Goal: Register for event/course

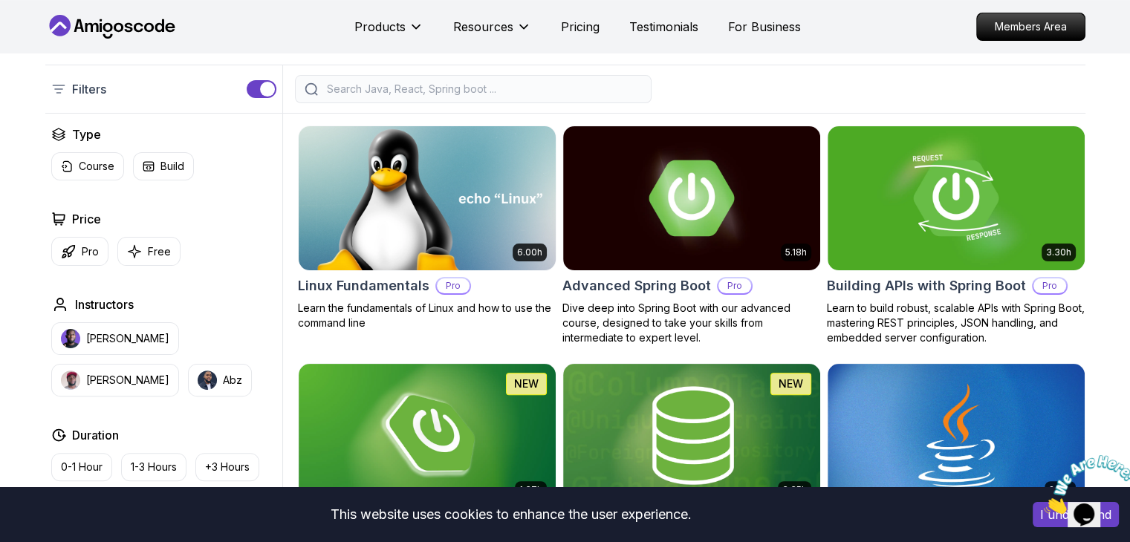
scroll to position [353, 0]
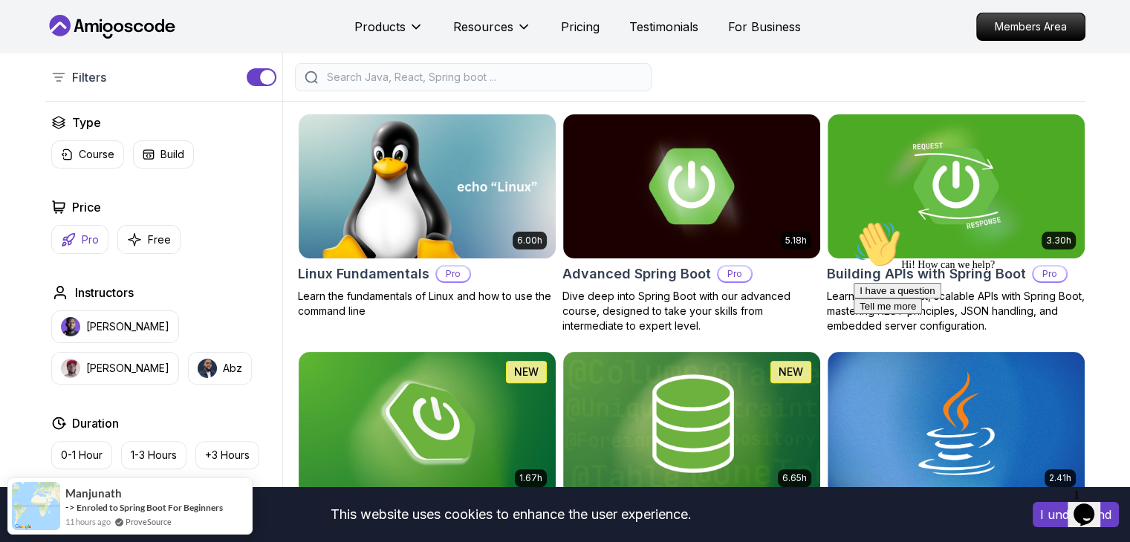
click at [84, 246] on button "Pro" at bounding box center [79, 239] width 57 height 29
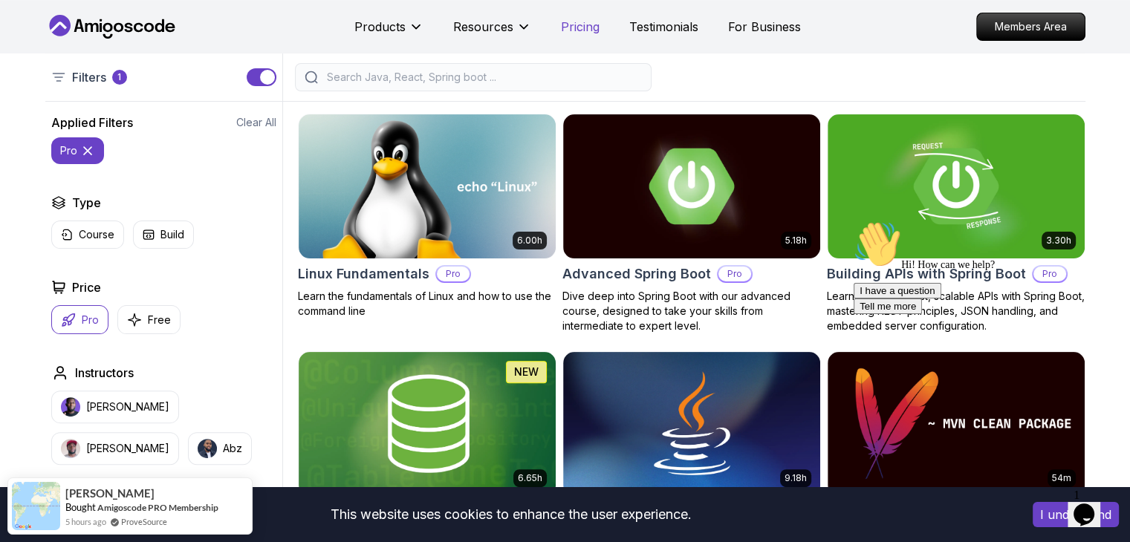
click at [588, 34] on p "Pricing" at bounding box center [580, 27] width 39 height 18
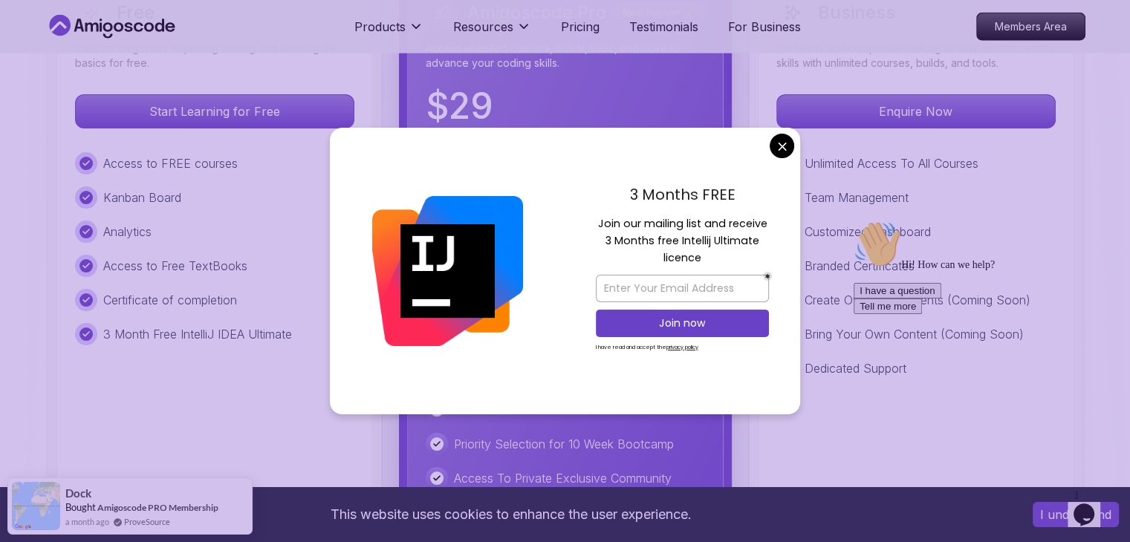
scroll to position [3576, 0]
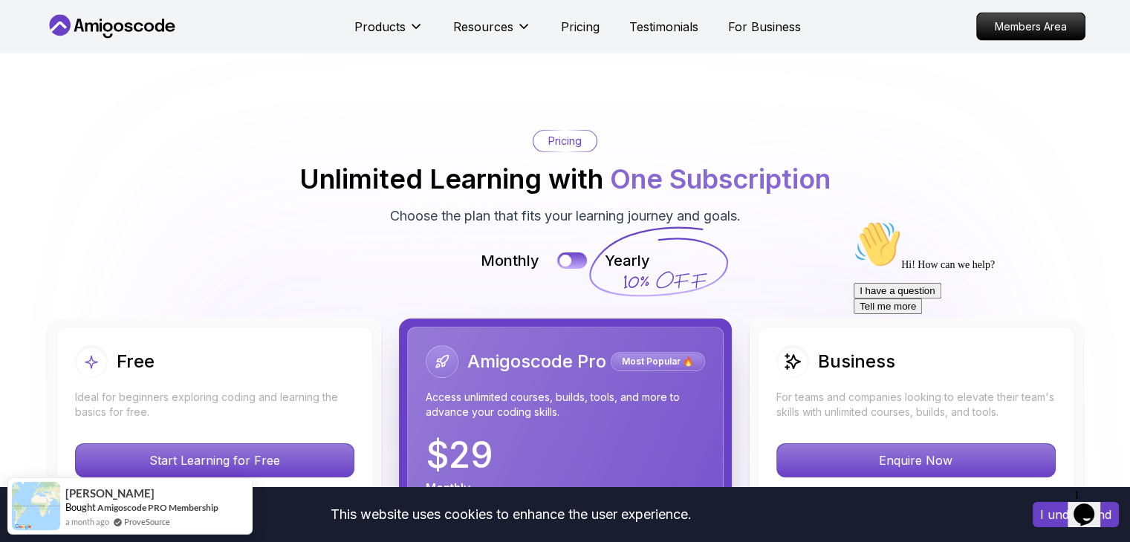
scroll to position [3221, 0]
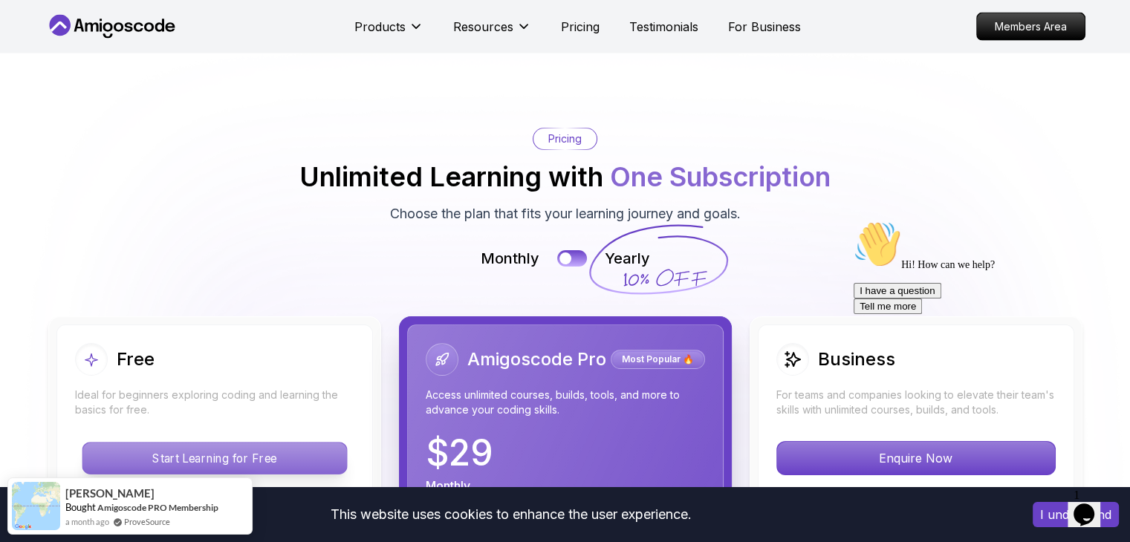
click at [273, 443] on p "Start Learning for Free" at bounding box center [214, 458] width 264 height 31
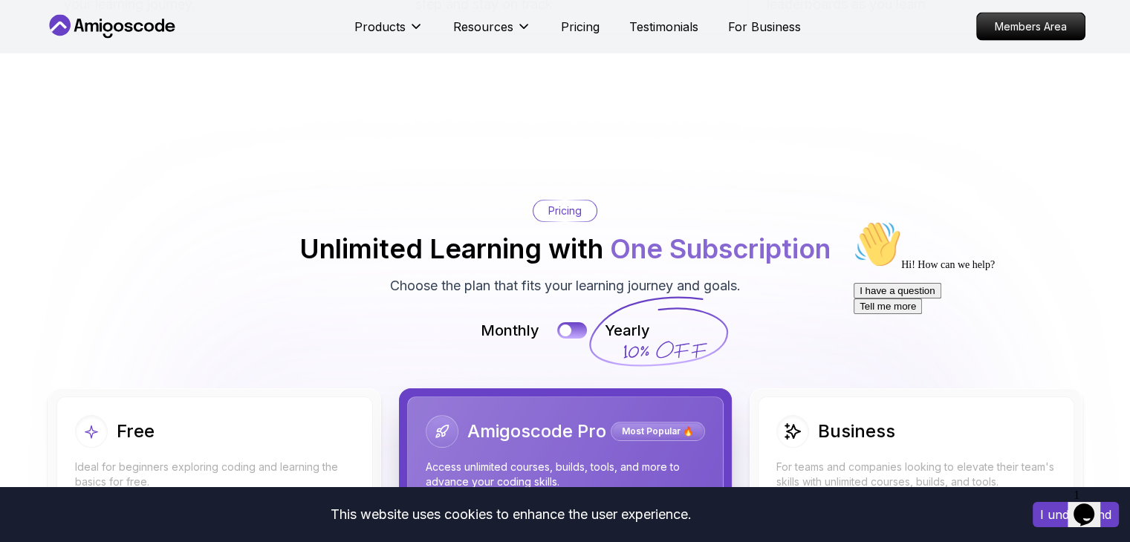
scroll to position [3177, 0]
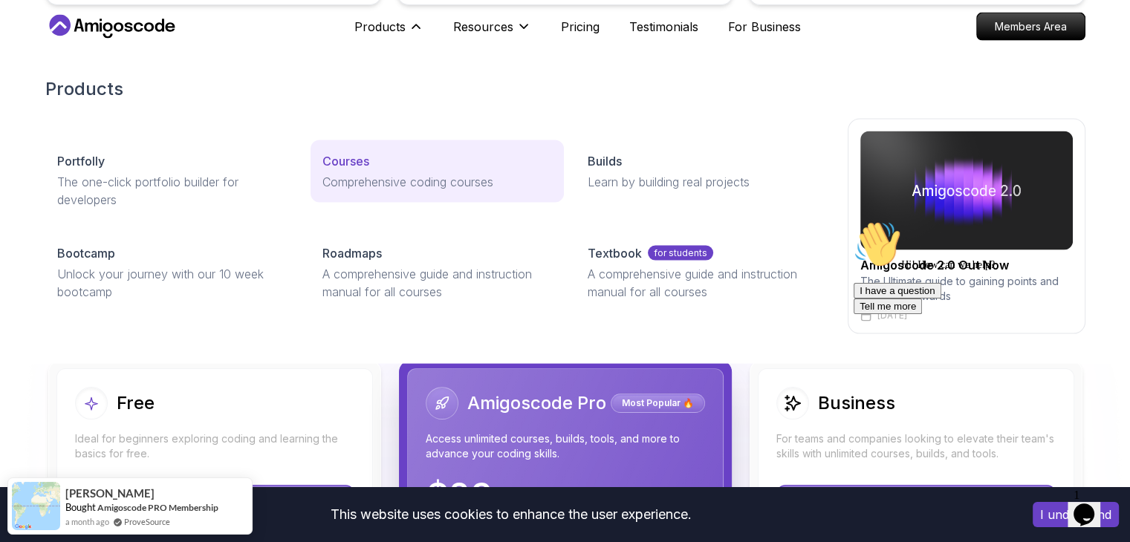
click at [362, 161] on p "Courses" at bounding box center [345, 161] width 47 height 18
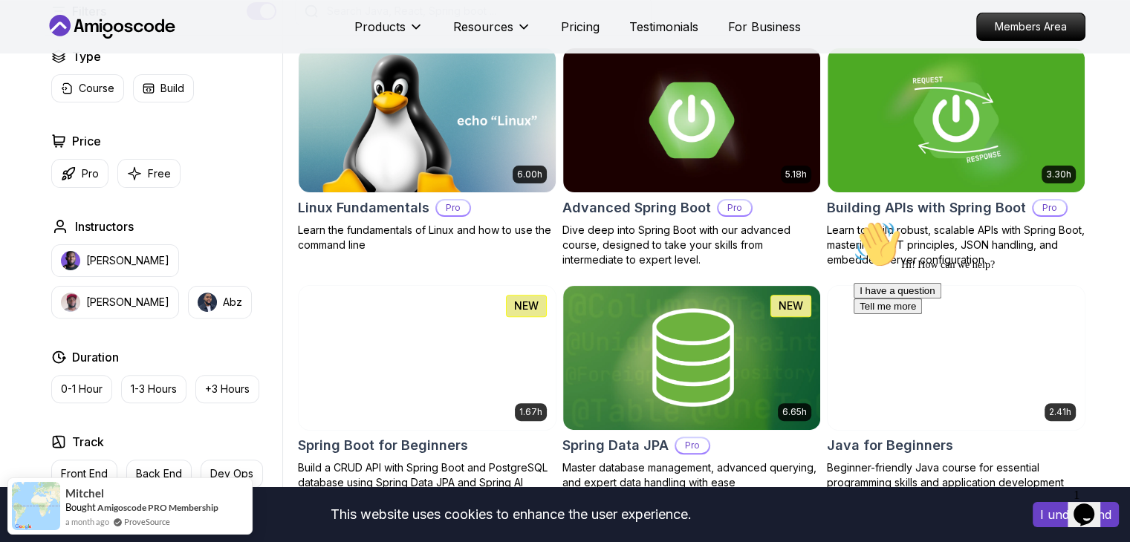
scroll to position [421, 0]
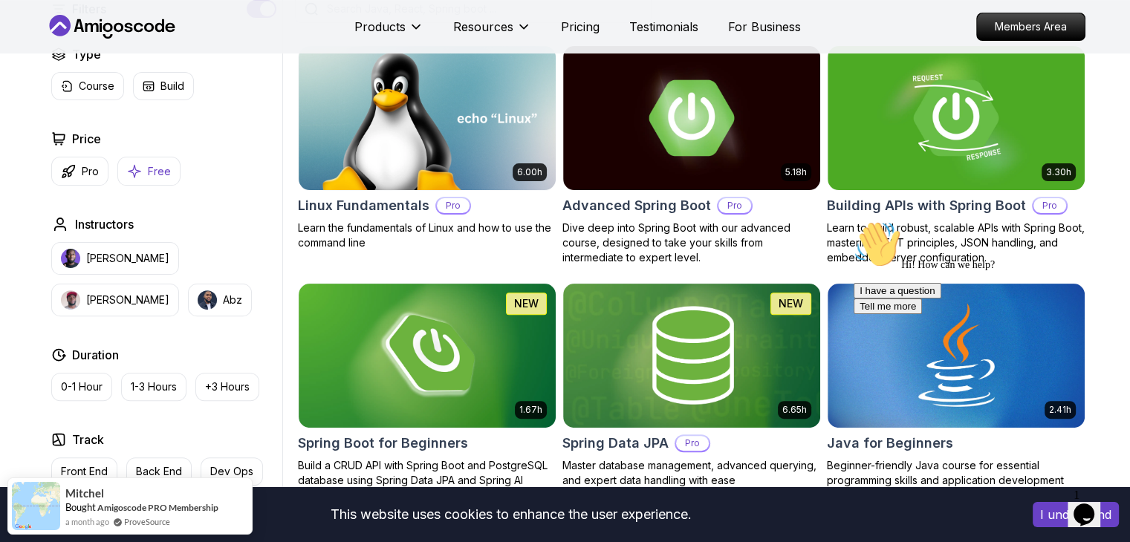
click at [160, 172] on p "Free" at bounding box center [159, 171] width 23 height 15
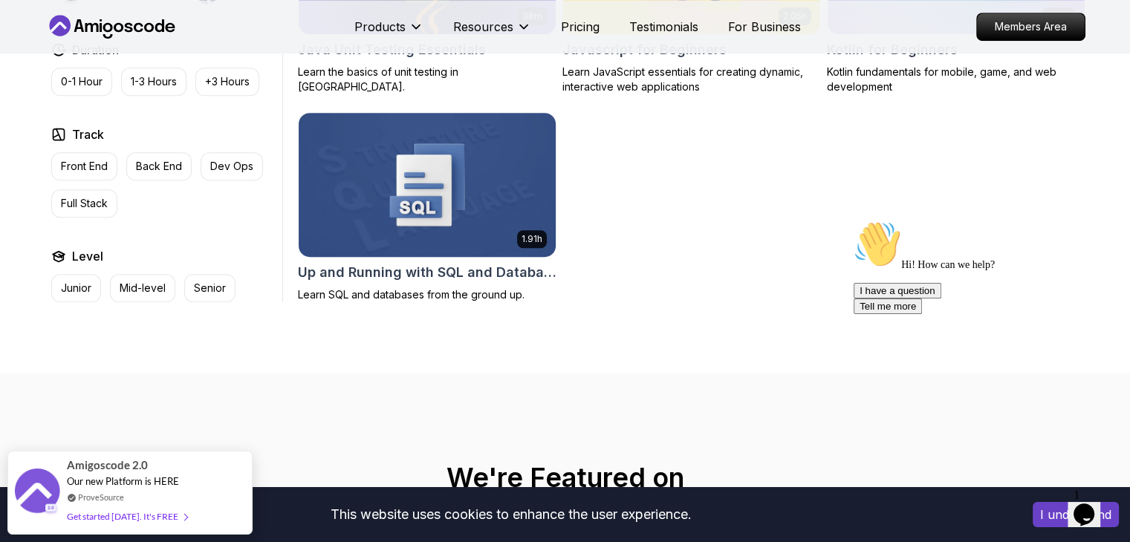
scroll to position [1022, 0]
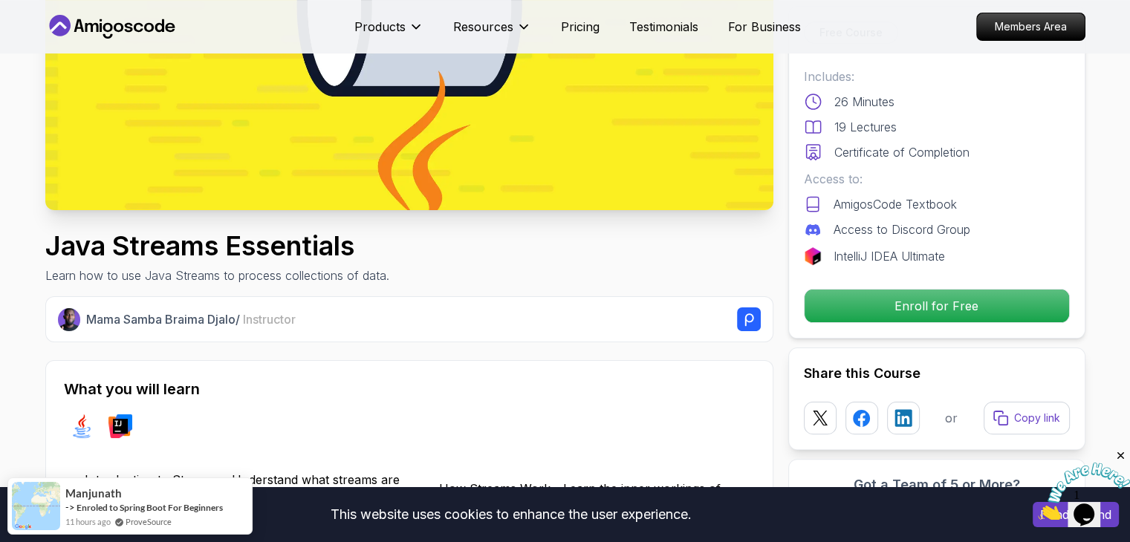
scroll to position [290, 0]
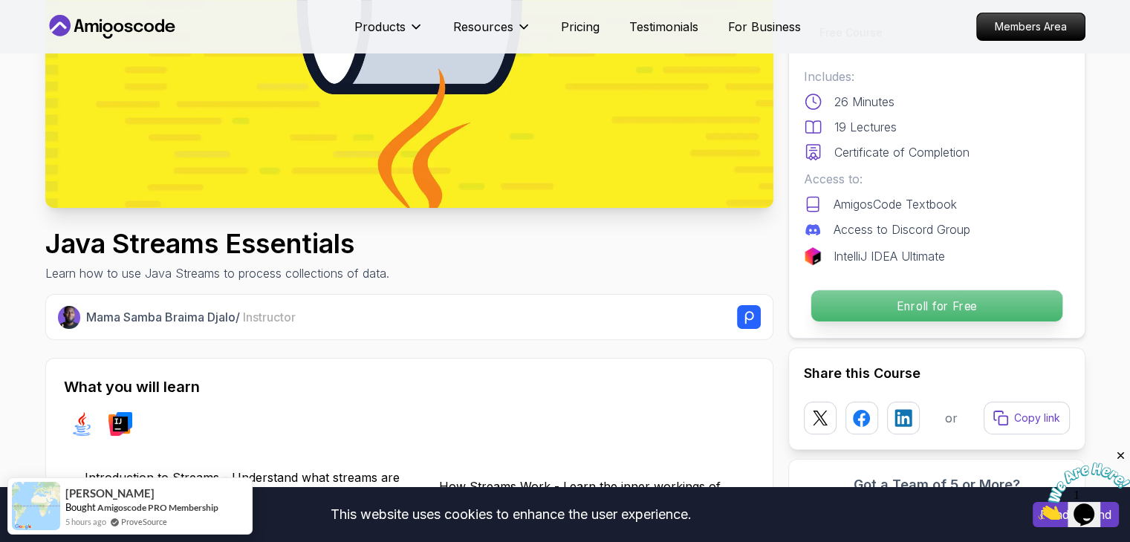
click at [885, 308] on p "Enroll for Free" at bounding box center [935, 305] width 251 height 31
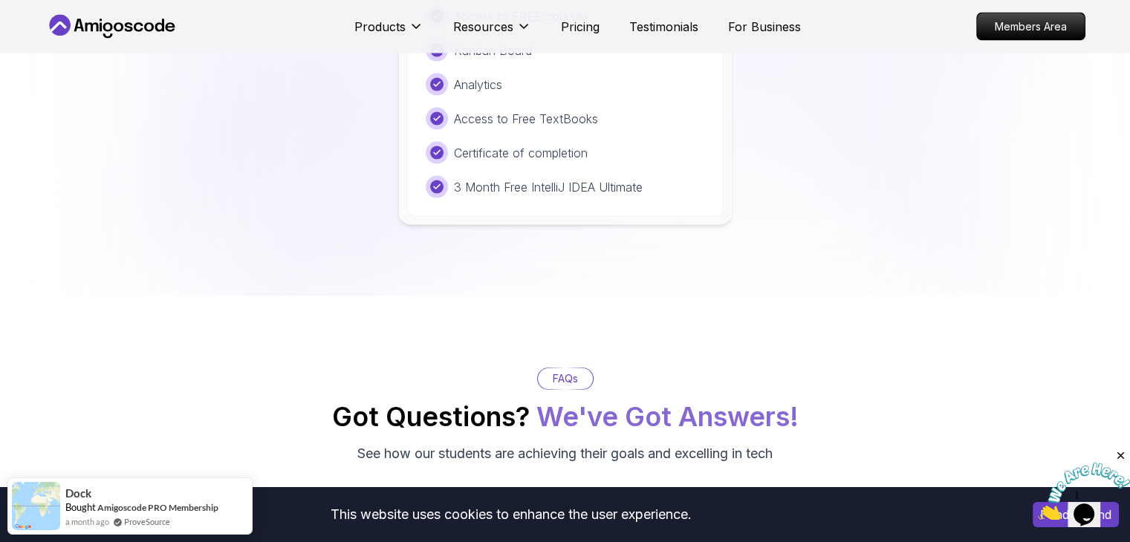
scroll to position [2879, 0]
